Goal: Book appointment/travel/reservation

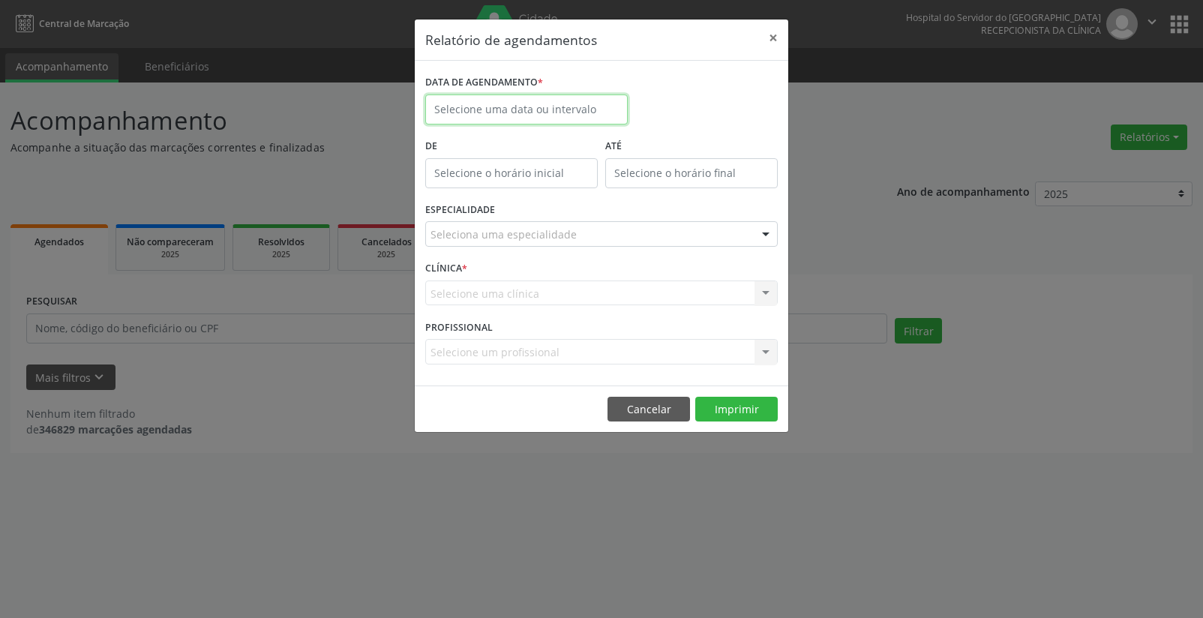
click at [475, 105] on input "text" at bounding box center [526, 109] width 202 height 30
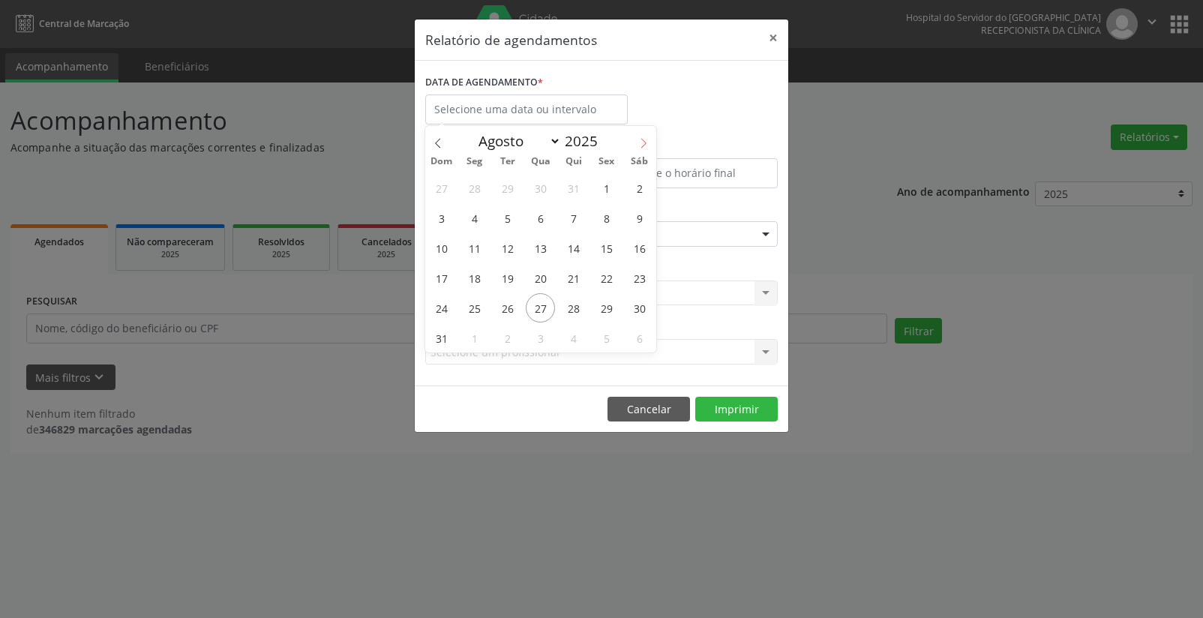
click at [643, 139] on icon at bounding box center [643, 143] width 10 height 10
select select "8"
click at [505, 187] on span "2" at bounding box center [507, 187] width 29 height 29
type input "[DATE]"
click at [505, 187] on span "2" at bounding box center [507, 187] width 29 height 29
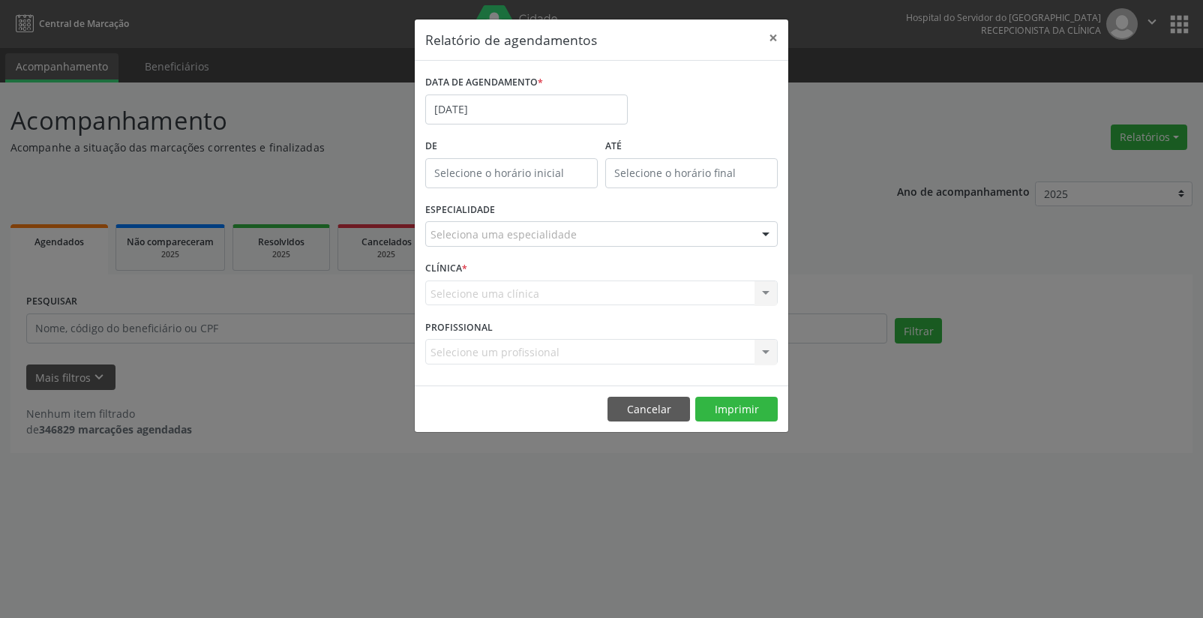
type input "12:00"
click at [499, 174] on input "12:00" at bounding box center [511, 173] width 172 height 30
click at [472, 202] on input "12" at bounding box center [481, 205] width 113 height 30
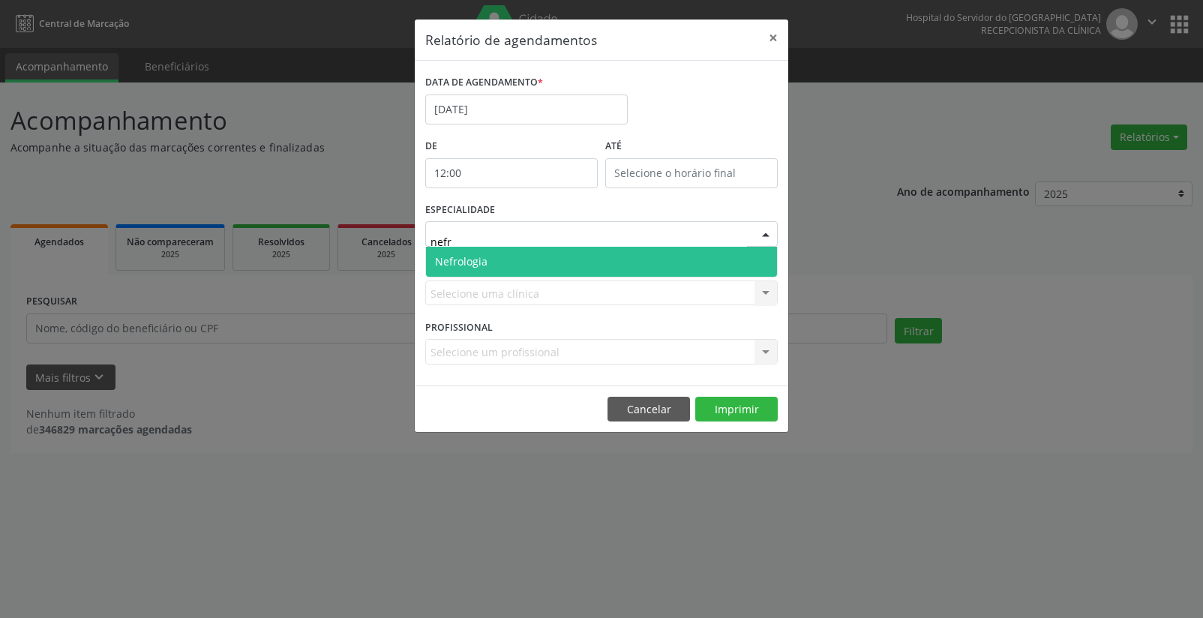
type input "nefro"
click at [452, 256] on span "Nefrologia" at bounding box center [461, 261] width 52 height 14
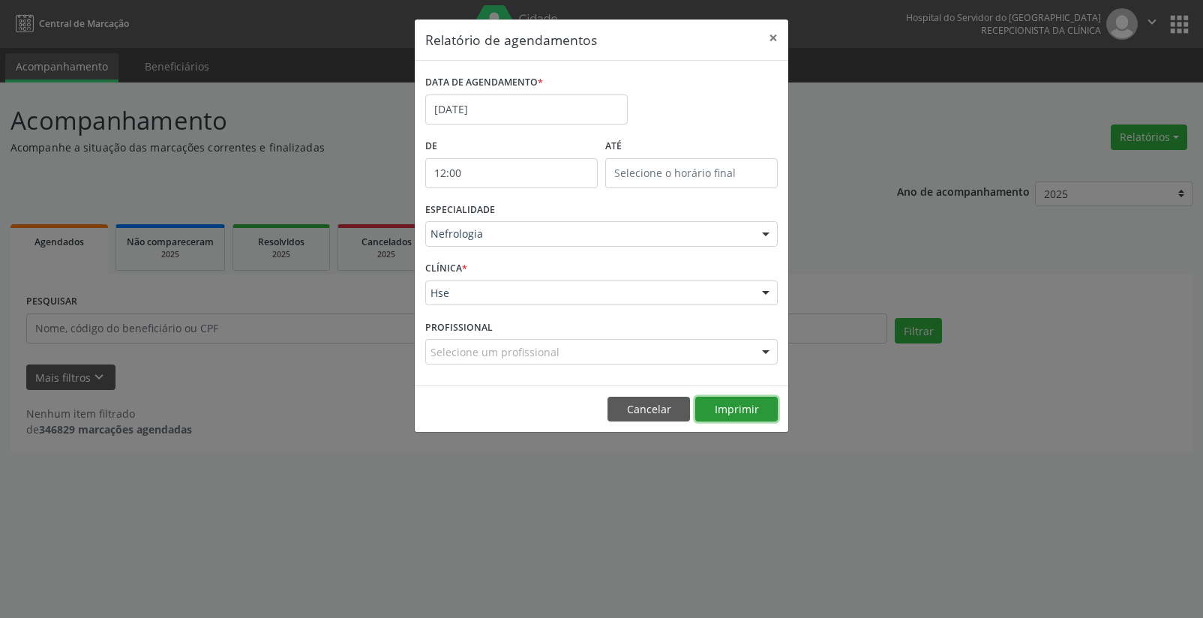
click at [739, 407] on button "Imprimir" at bounding box center [736, 409] width 82 height 25
click at [488, 103] on input "[DATE]" at bounding box center [526, 109] width 202 height 30
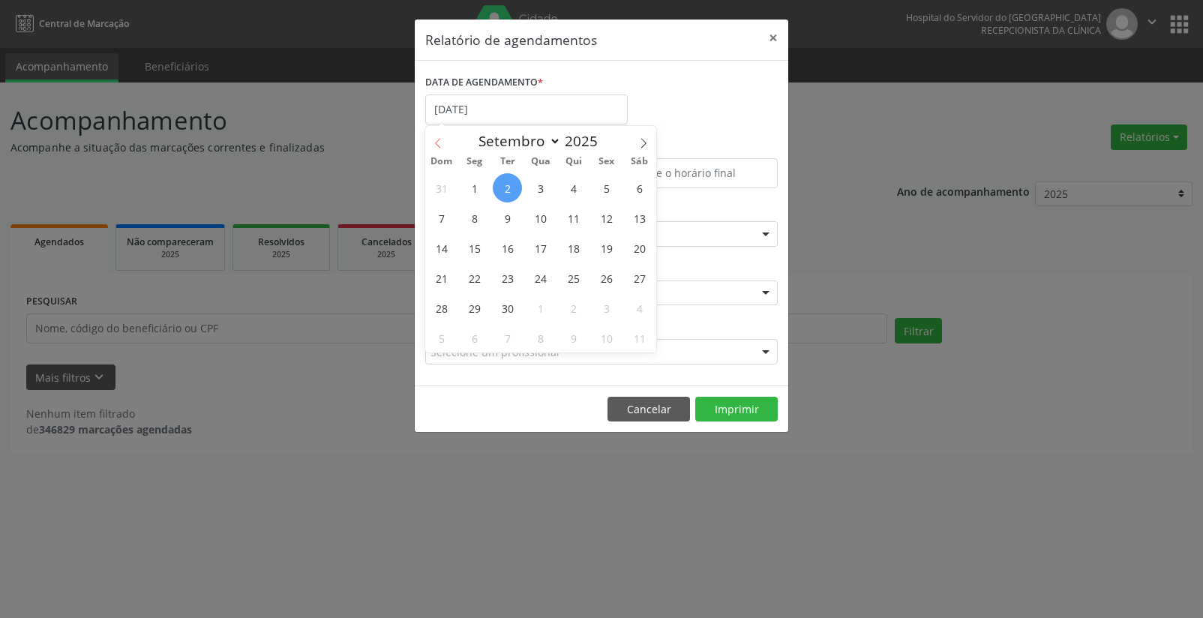
click at [435, 140] on icon at bounding box center [438, 143] width 10 height 10
select select "7"
click at [542, 310] on span "27" at bounding box center [540, 307] width 29 height 29
type input "[DATE]"
click at [542, 310] on span "27" at bounding box center [540, 307] width 29 height 29
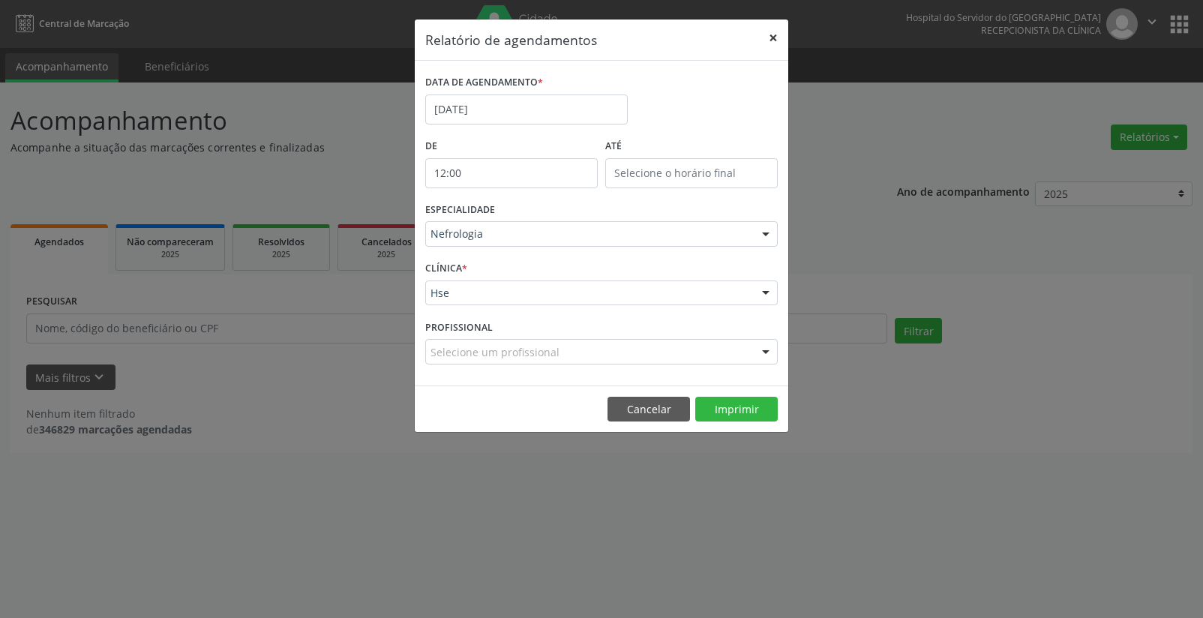
click at [774, 33] on button "×" at bounding box center [773, 37] width 30 height 37
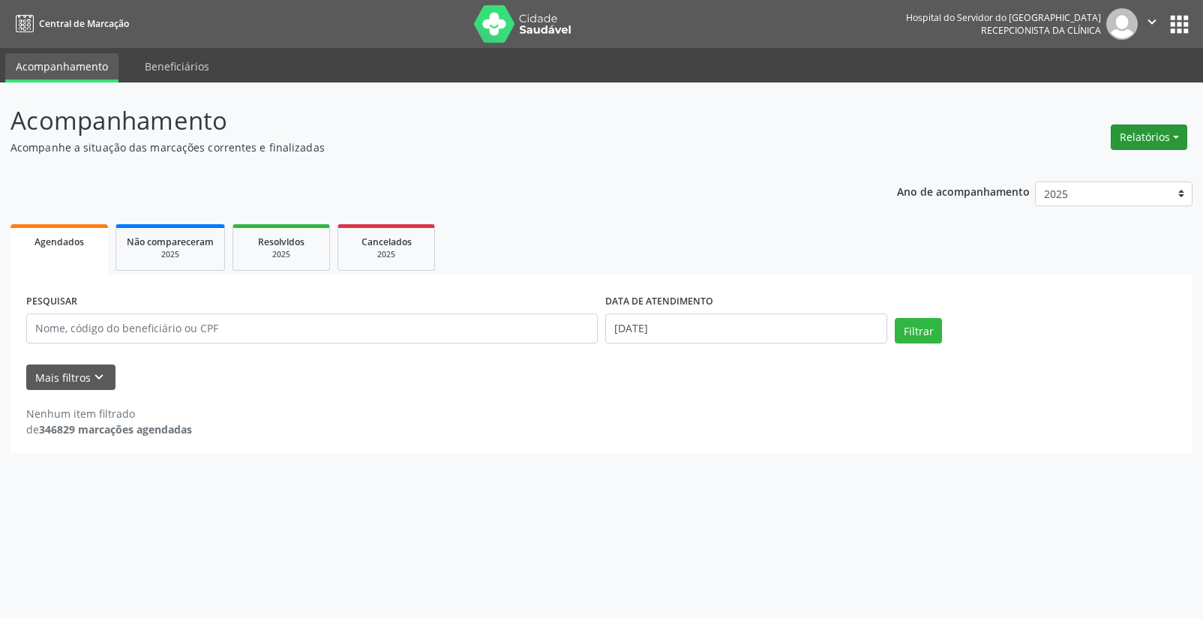
click at [1132, 134] on button "Relatórios" at bounding box center [1148, 136] width 76 height 25
click at [1056, 162] on link "Agendamentos" at bounding box center [1106, 169] width 161 height 21
select select "7"
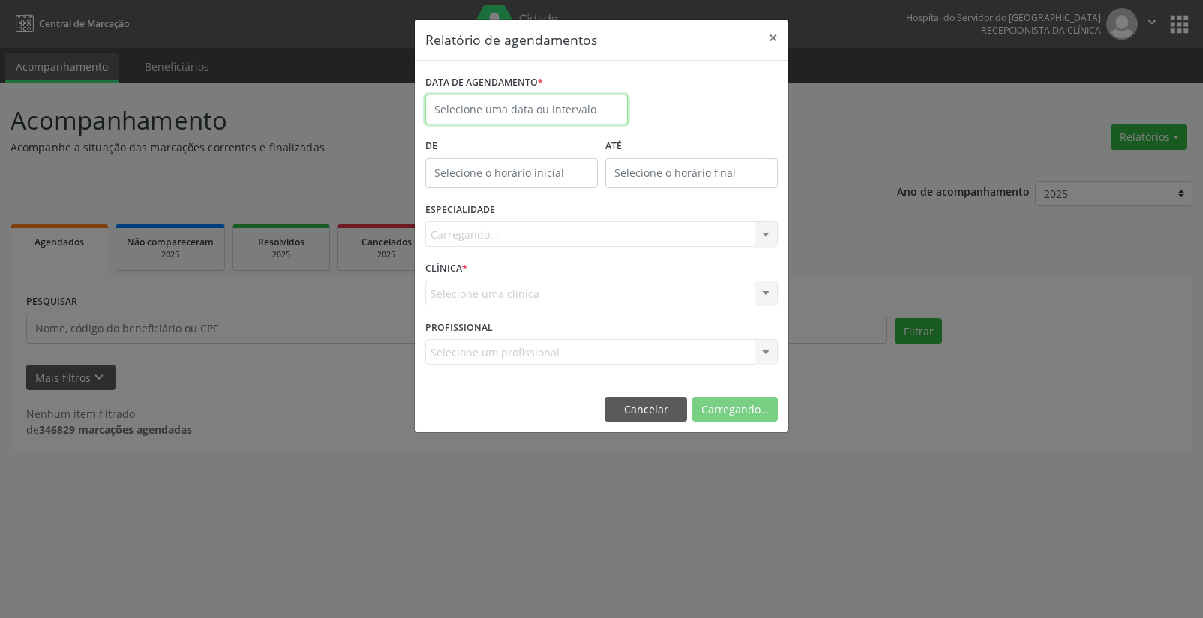
click at [499, 103] on input "text" at bounding box center [526, 109] width 202 height 30
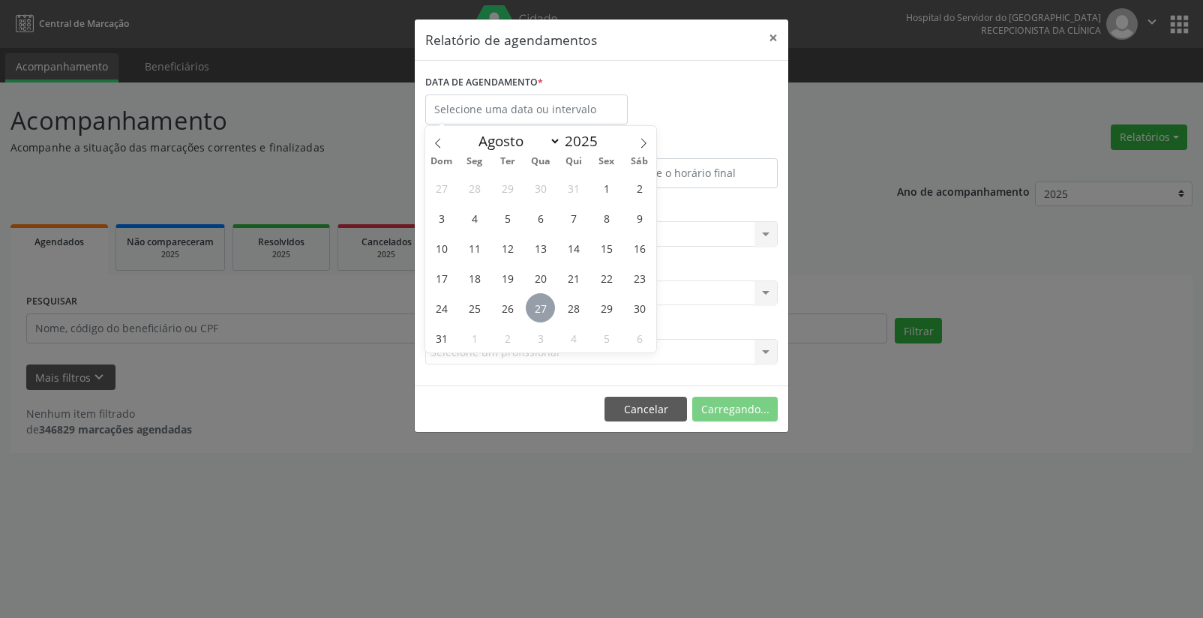
click at [543, 304] on span "27" at bounding box center [540, 307] width 29 height 29
type input "[DATE]"
click at [543, 304] on span "27" at bounding box center [540, 307] width 29 height 29
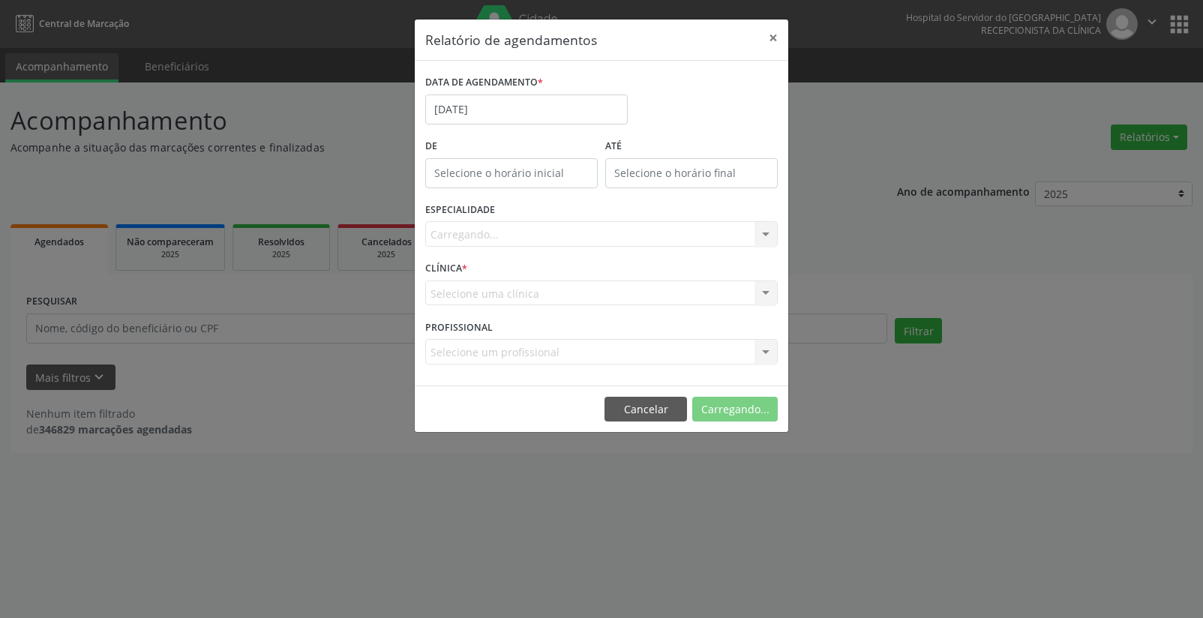
type input "12:00"
click at [496, 172] on input "12:00" at bounding box center [511, 173] width 172 height 30
click at [508, 211] on input "12" at bounding box center [481, 205] width 113 height 30
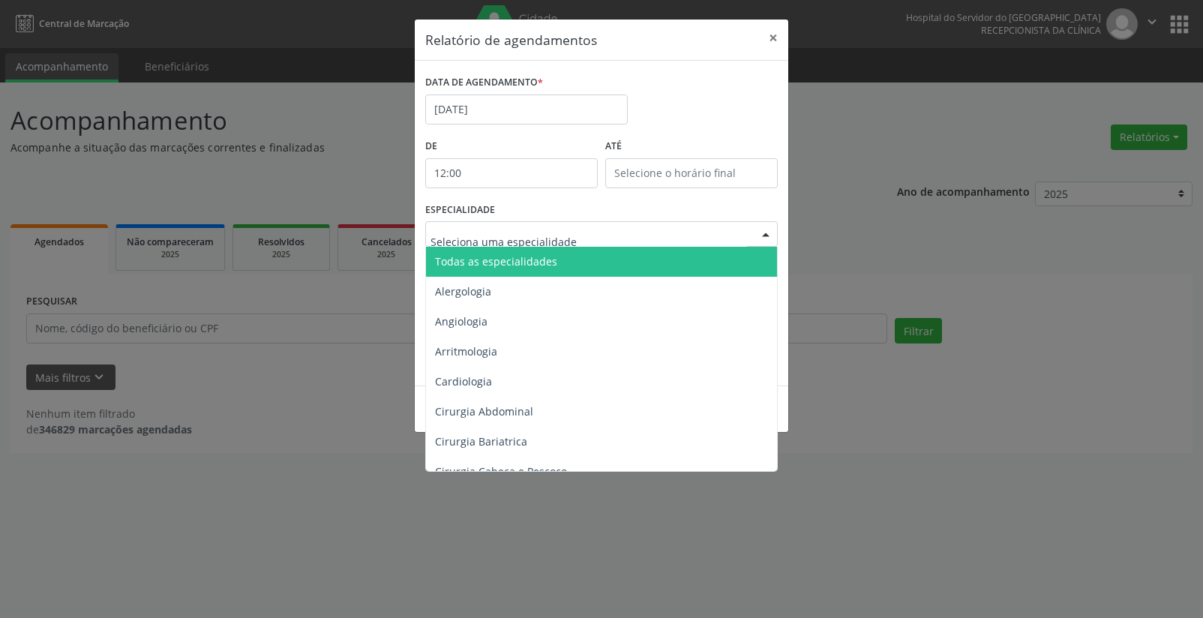
click at [490, 258] on span "Todas as especialidades" at bounding box center [496, 261] width 122 height 14
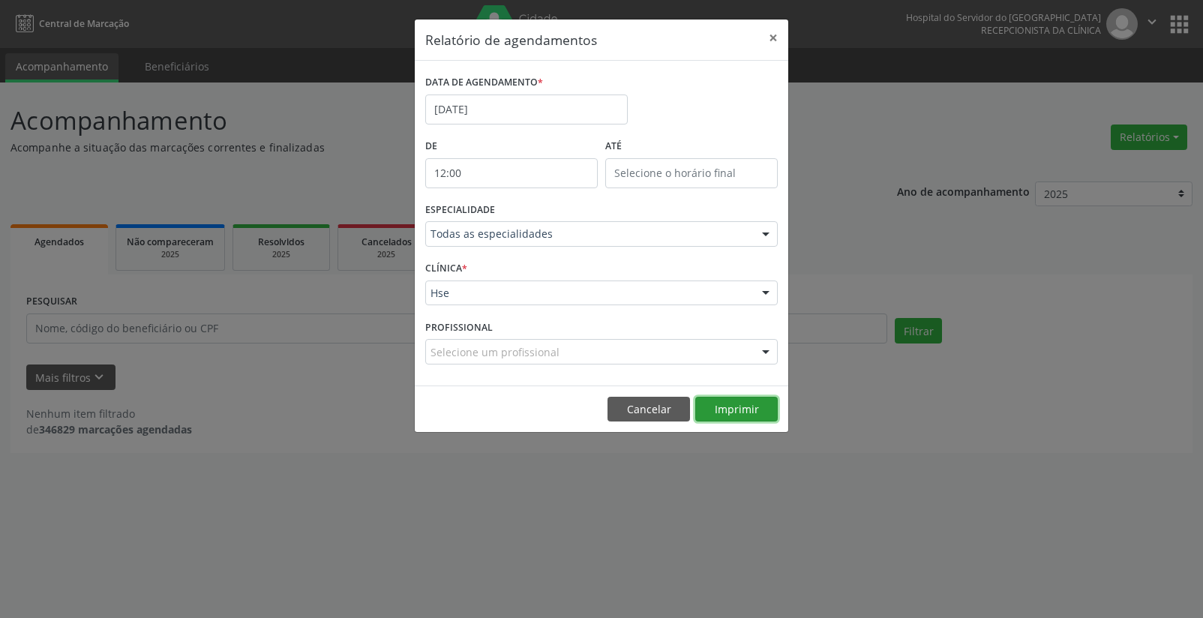
click at [722, 407] on button "Imprimir" at bounding box center [736, 409] width 82 height 25
